Goal: Task Accomplishment & Management: Manage account settings

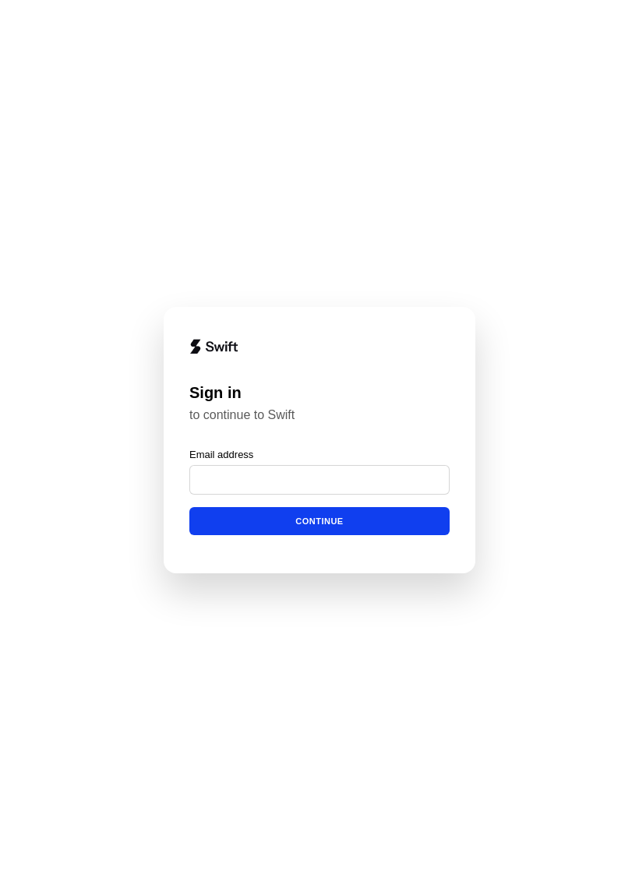
click at [392, 505] on form "Email address Continue" at bounding box center [319, 491] width 260 height 87
click at [403, 483] on input "Email address" at bounding box center [319, 480] width 260 height 30
click at [399, 525] on button "Continue" at bounding box center [319, 522] width 260 height 28
type input "**********"
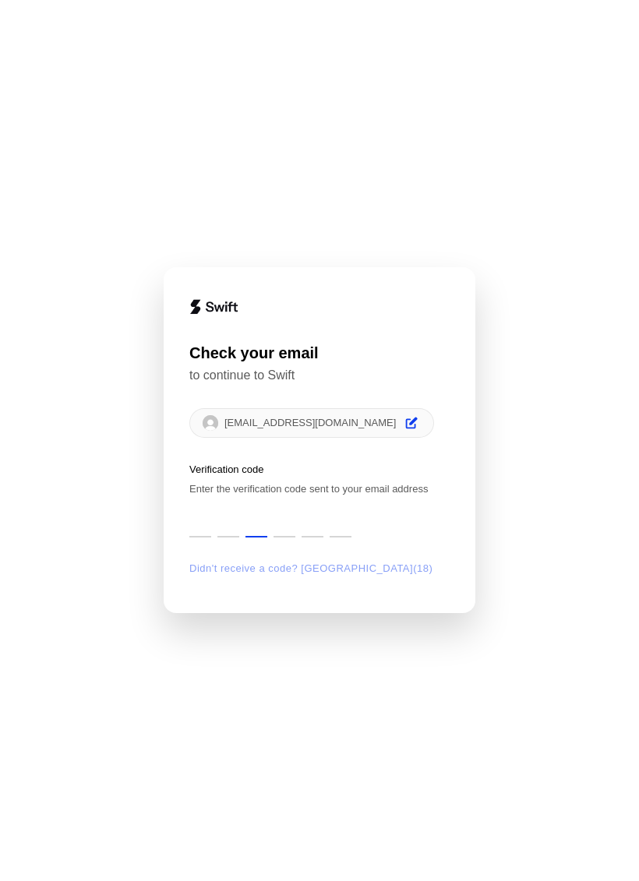
click at [252, 522] on input "Digit 3" at bounding box center [256, 520] width 22 height 36
type input "*"
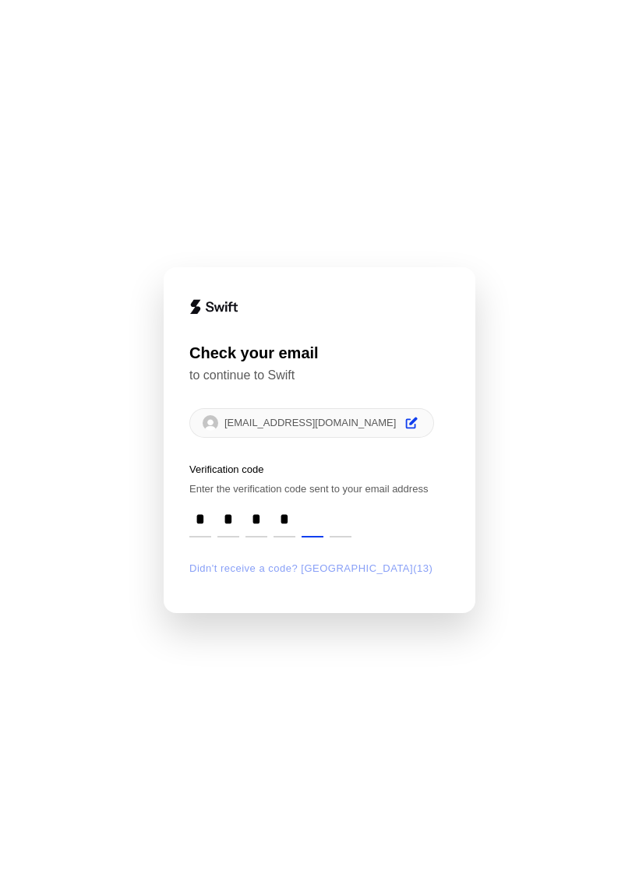
type input "*"
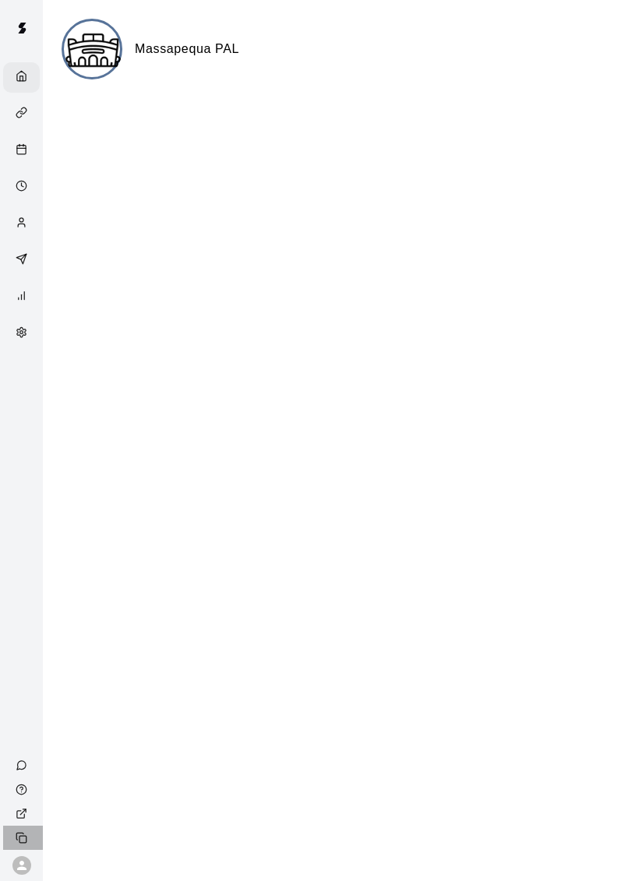
click at [24, 834] on icon "Copy public page link" at bounding box center [22, 838] width 12 height 12
click at [26, 836] on icon "Copy public page link" at bounding box center [22, 838] width 12 height 12
click at [26, 822] on div "View public page" at bounding box center [23, 813] width 40 height 24
click at [27, 266] on div "Marketing" at bounding box center [25, 260] width 19 height 15
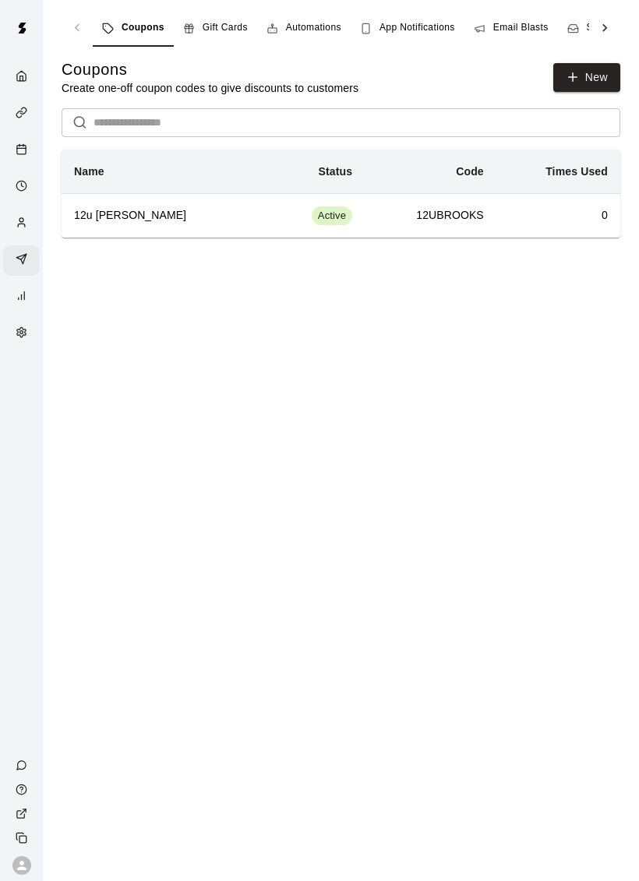
click at [22, 832] on icon "Copy public page link" at bounding box center [22, 838] width 12 height 12
click at [3, 811] on div "View public page" at bounding box center [23, 813] width 40 height 24
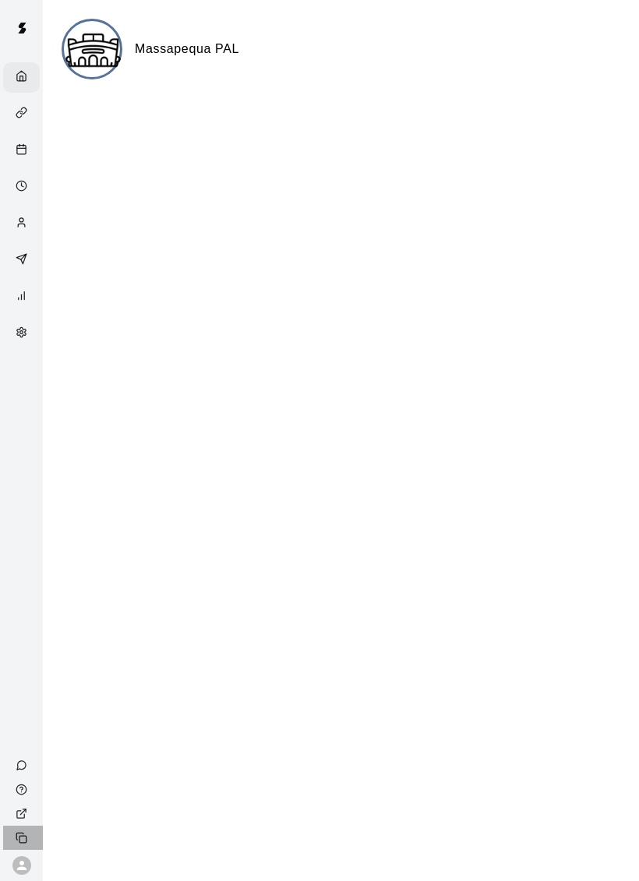
click at [19, 828] on div "Copy public page link" at bounding box center [23, 837] width 40 height 24
